Goal: Information Seeking & Learning: Understand process/instructions

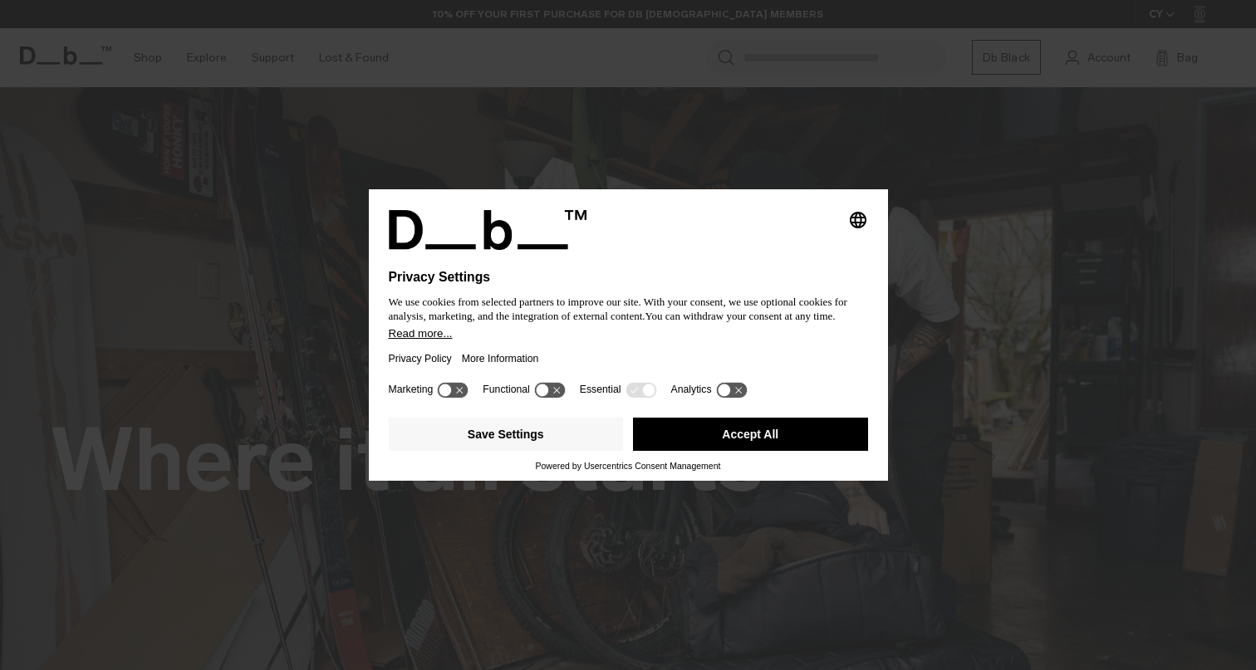
click at [701, 437] on button "Accept All" at bounding box center [750, 434] width 235 height 33
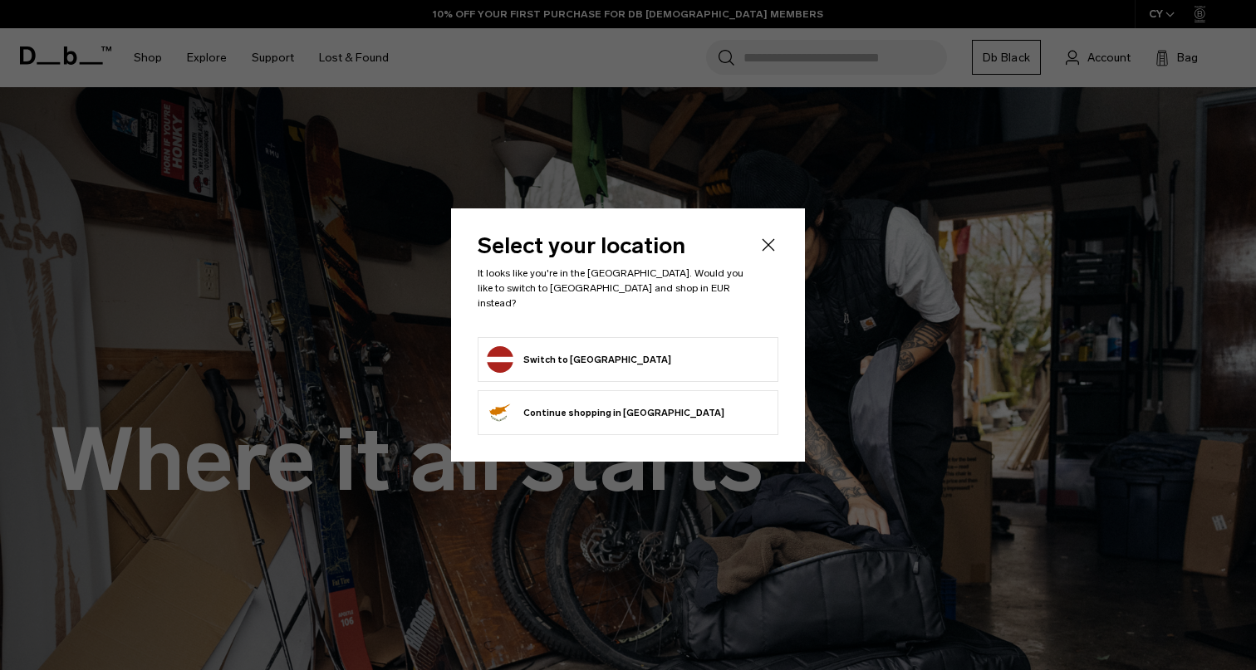
click at [777, 255] on icon "Close" at bounding box center [768, 245] width 20 height 20
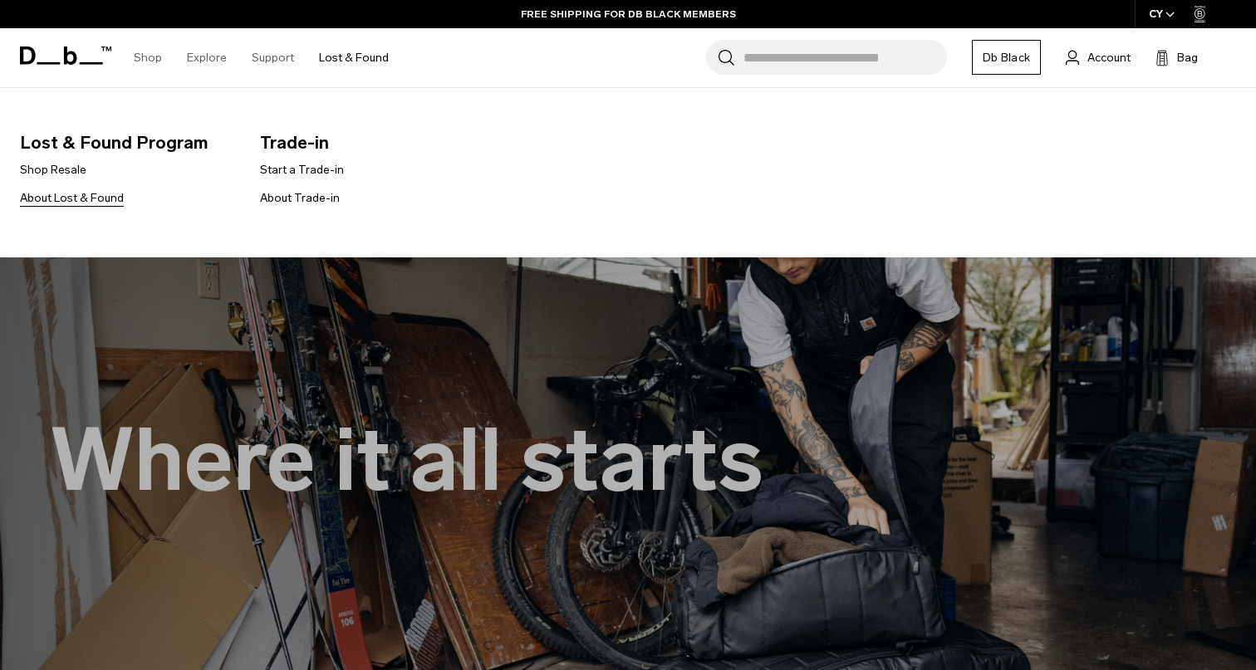
click at [91, 199] on link "About Lost & Found" at bounding box center [72, 197] width 104 height 17
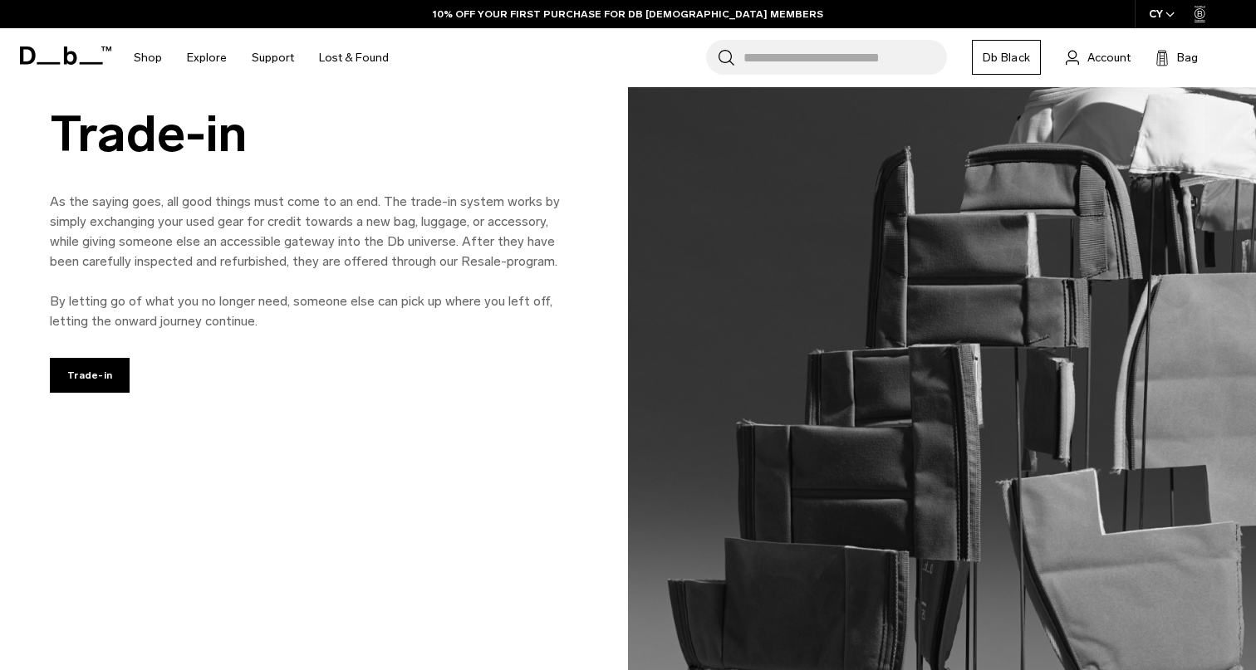
scroll to position [1205, 0]
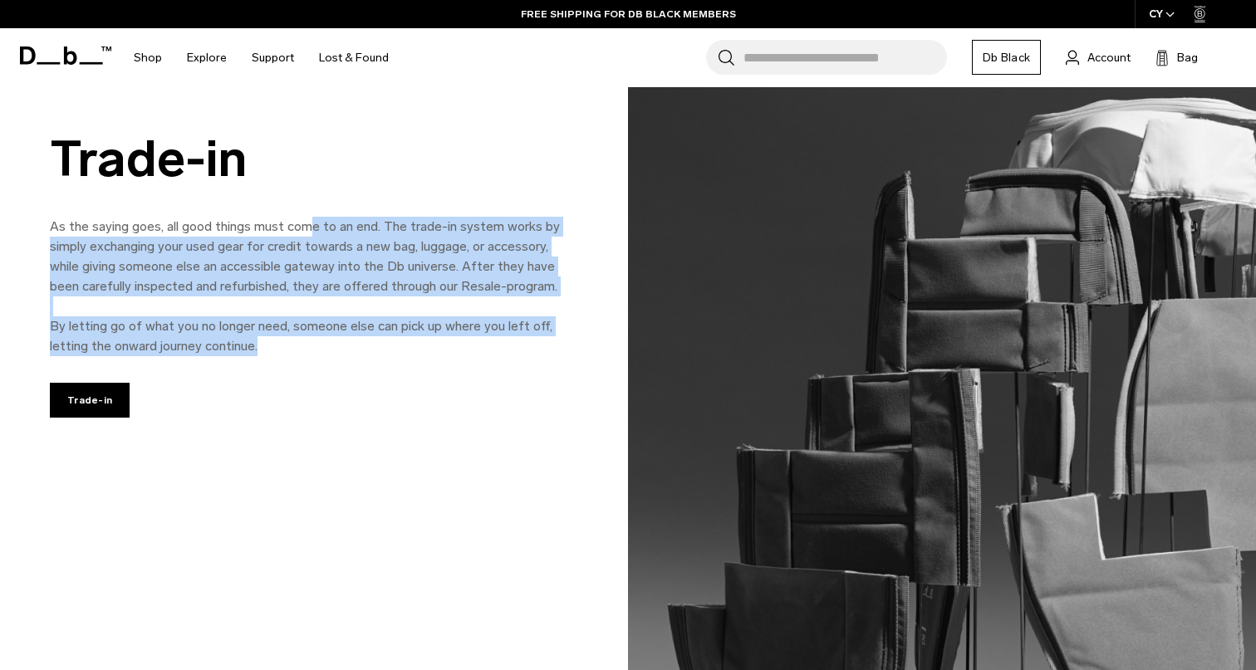
drag, startPoint x: 310, startPoint y: 233, endPoint x: 284, endPoint y: 398, distance: 166.5
click at [284, 398] on div "Trade-in As the saying goes, all good things must come to an end. The trade-in …" at bounding box center [314, 269] width 528 height 396
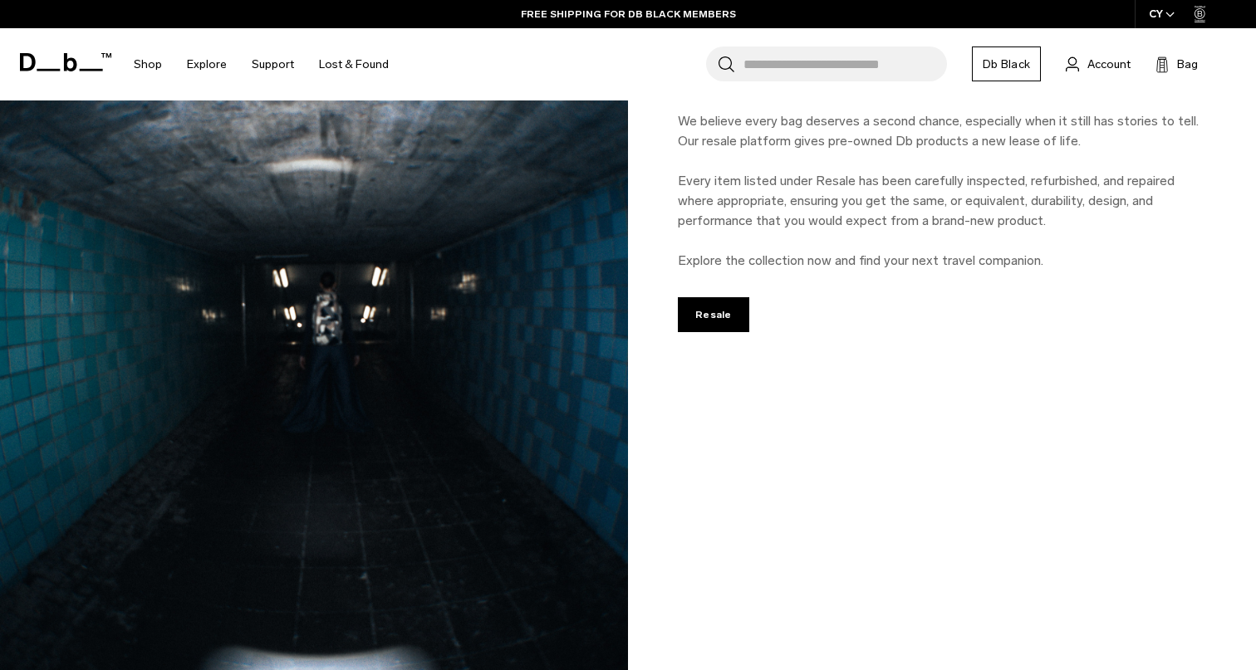
scroll to position [2072, 0]
